Goal: Task Accomplishment & Management: Manage account settings

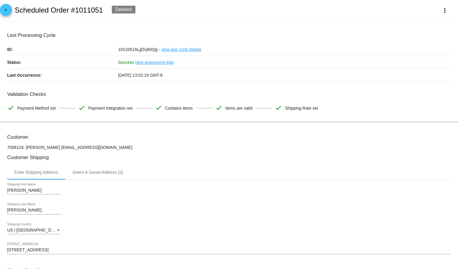
click at [7, 10] on mat-icon "arrow_back" at bounding box center [5, 11] width 7 height 7
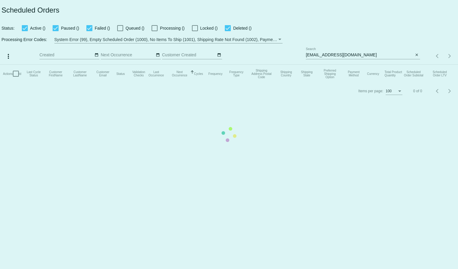
click at [325, 65] on mat-table "Actions Id Last Cycle Status Customer FirstName Customer LastName Customer Emai…" at bounding box center [229, 74] width 458 height 18
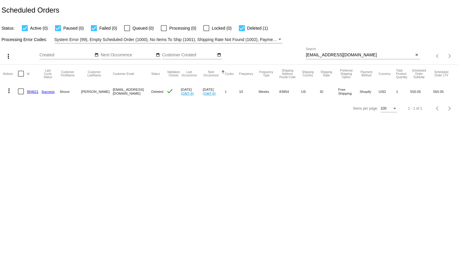
click at [324, 56] on input "shoneheiss@yahoo.com" at bounding box center [360, 55] width 108 height 5
paste input "cje2006@gmail"
type input "cje2006@gmail.com"
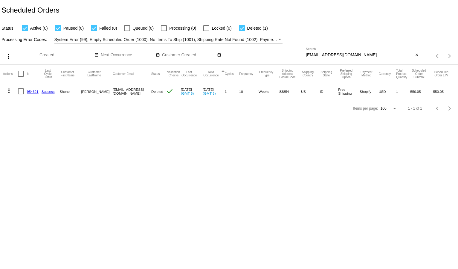
click at [323, 38] on div "Processing Error Codes: System Error (99), Empty Scheduled Order (1000), No Ite…" at bounding box center [229, 38] width 458 height 12
